Goal: Task Accomplishment & Management: Manage account settings

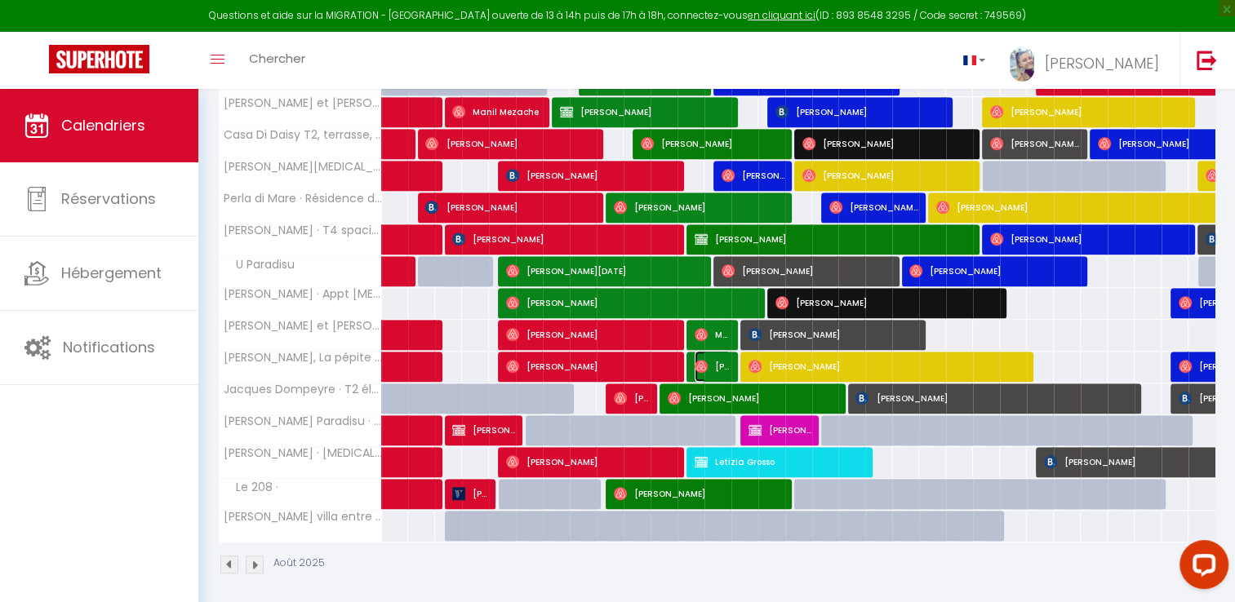
click at [707, 354] on span "[PERSON_NAME] &" at bounding box center [712, 366] width 36 height 31
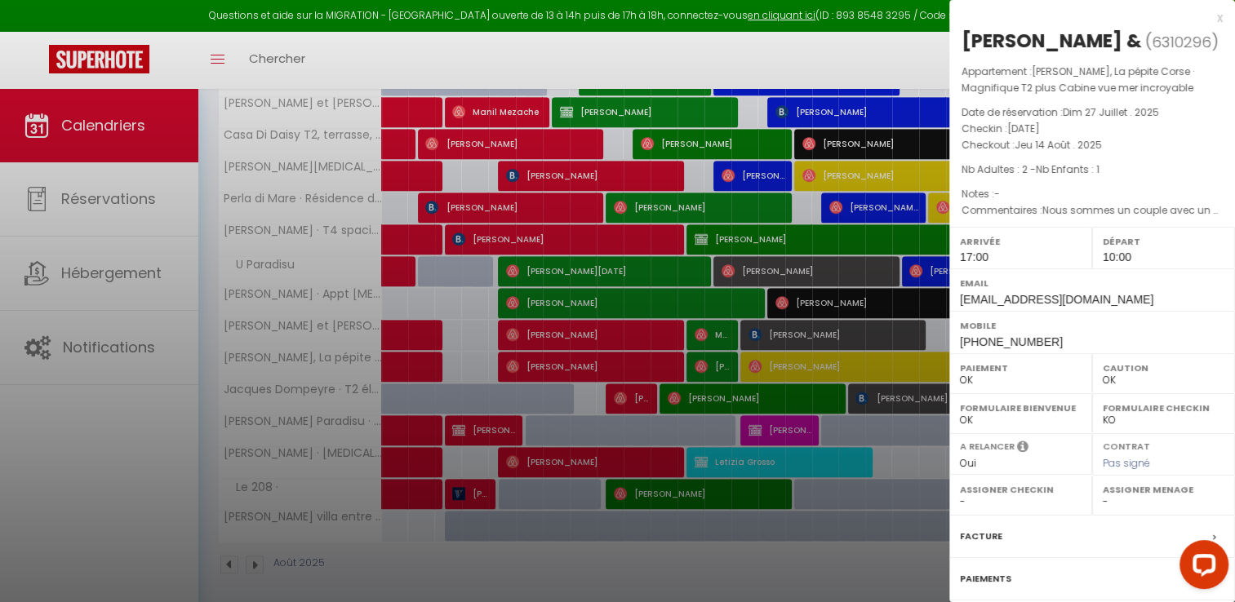
click at [707, 354] on div at bounding box center [617, 301] width 1235 height 602
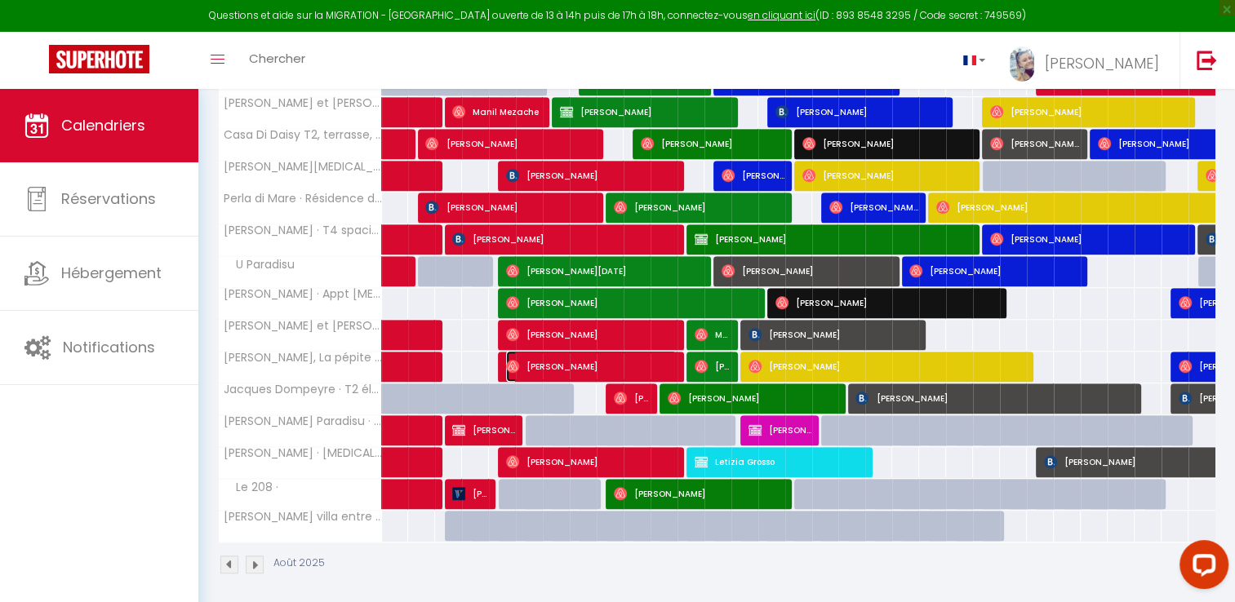
click at [660, 355] on span "[PERSON_NAME]" at bounding box center [591, 366] width 171 height 31
select select "41741"
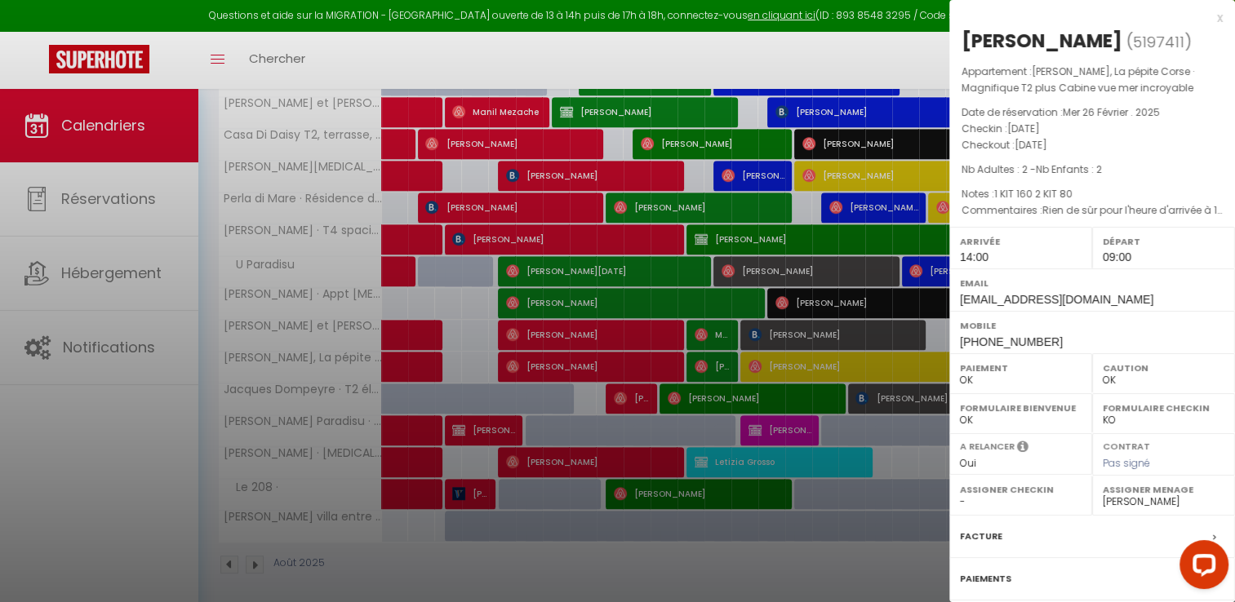
click at [660, 355] on div at bounding box center [617, 301] width 1235 height 602
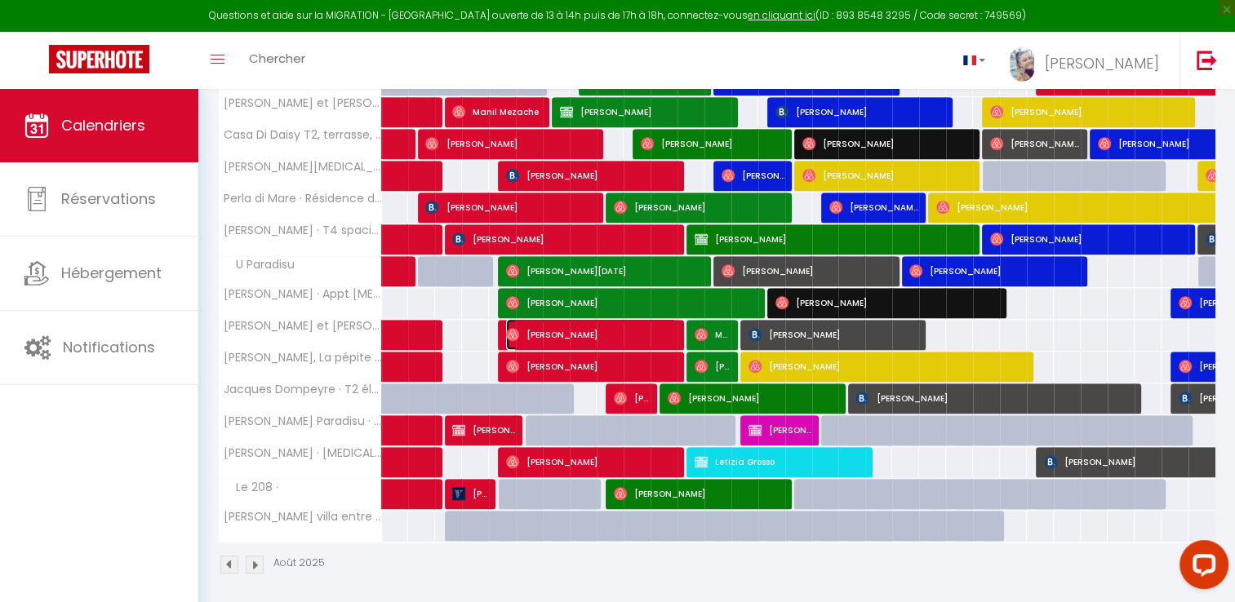
click at [665, 319] on span "[PERSON_NAME]" at bounding box center [591, 334] width 171 height 31
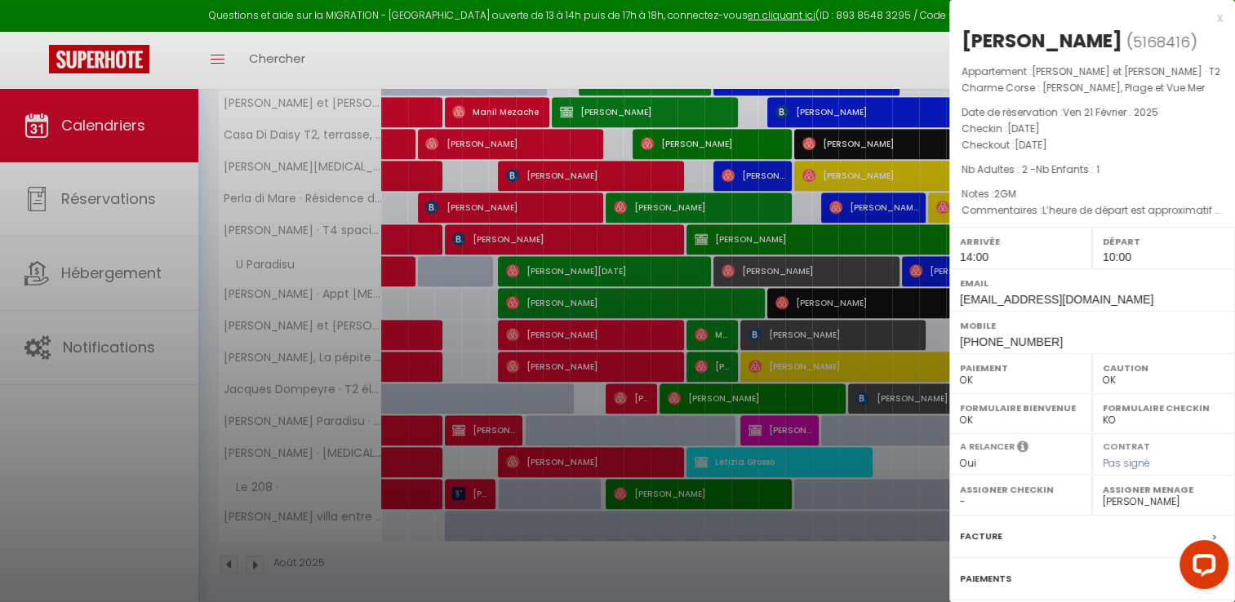
click at [665, 315] on div at bounding box center [617, 301] width 1235 height 602
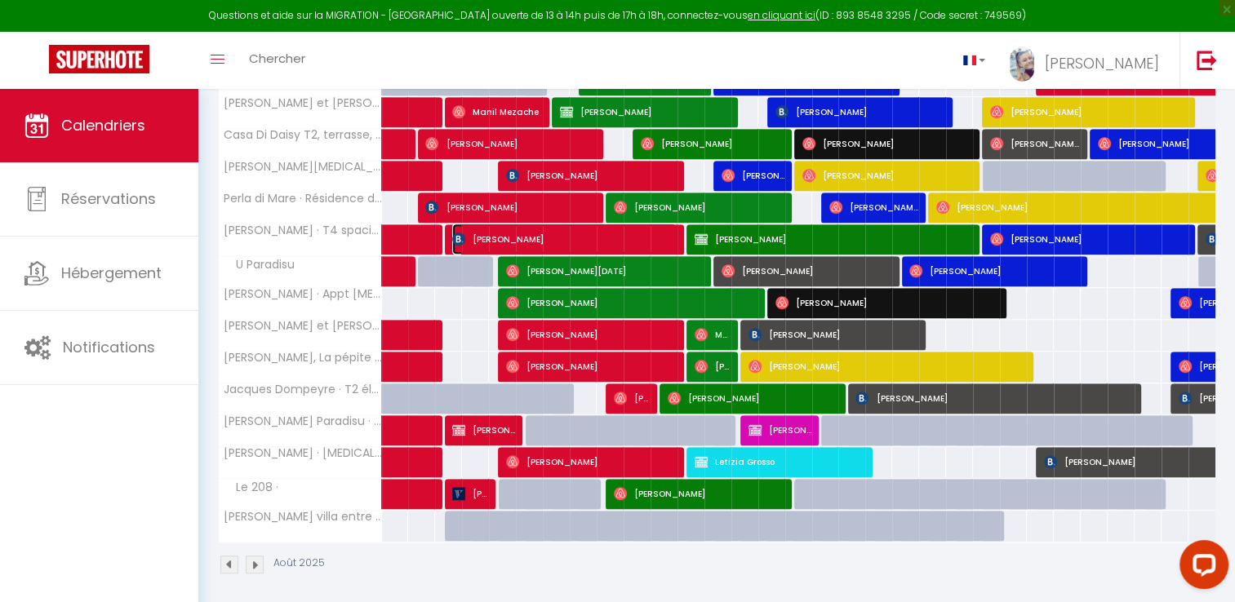
click at [666, 233] on span "[PERSON_NAME]" at bounding box center [564, 239] width 224 height 31
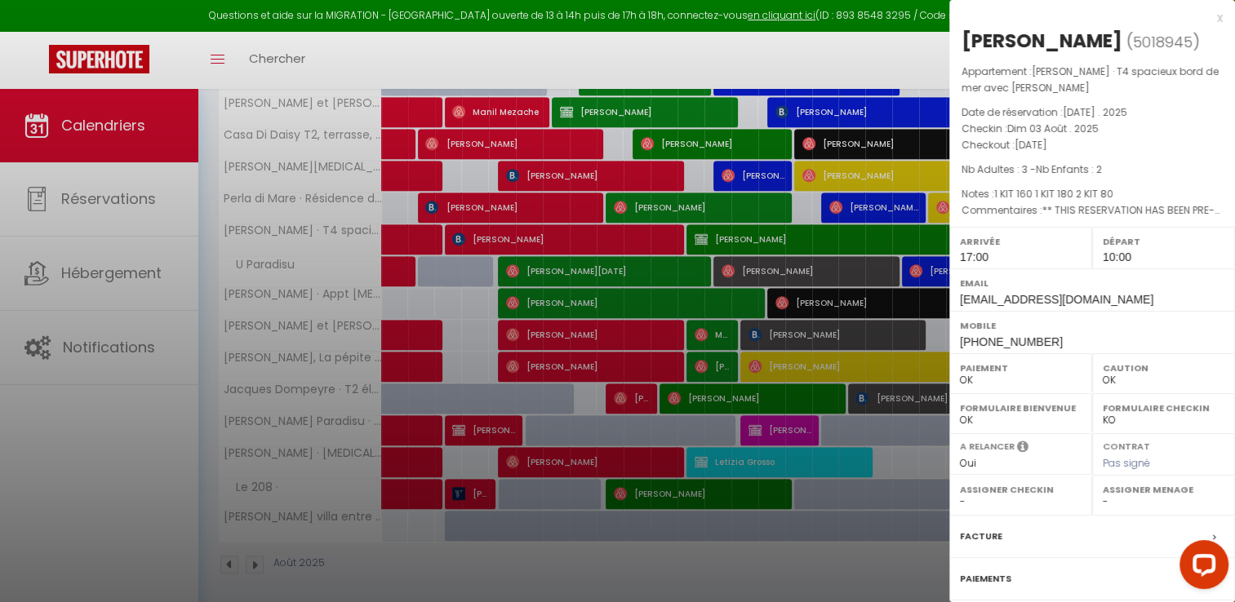
click at [666, 233] on div at bounding box center [617, 301] width 1235 height 602
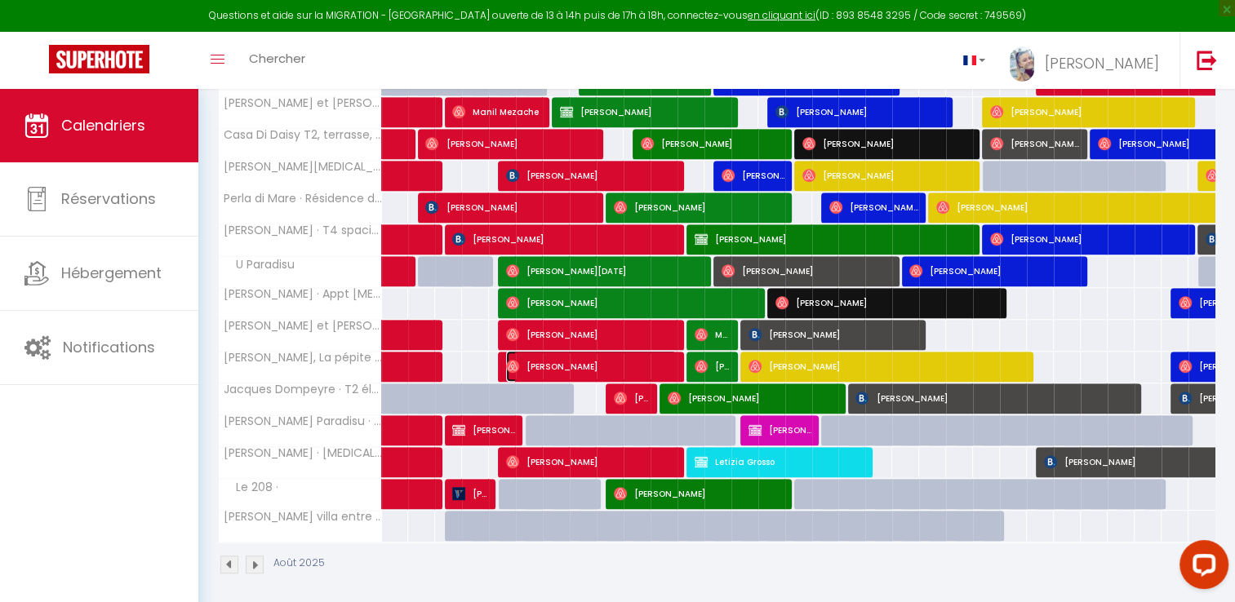
click at [662, 361] on span "[PERSON_NAME]" at bounding box center [591, 366] width 171 height 31
select select "41741"
